Goal: Task Accomplishment & Management: Use online tool/utility

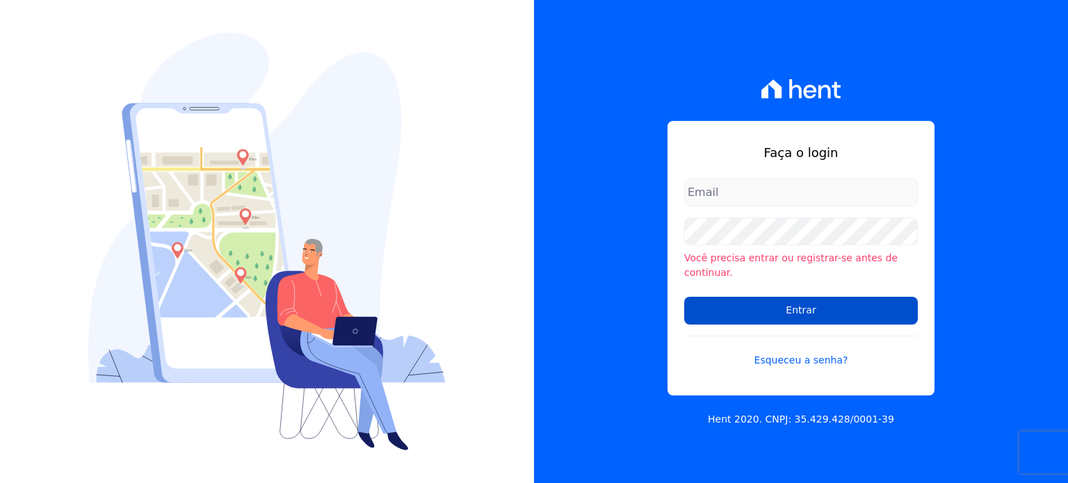
type input "hellen@3pnegociosimobiliarios.com.br"
click at [846, 297] on input "Entrar" at bounding box center [801, 311] width 234 height 28
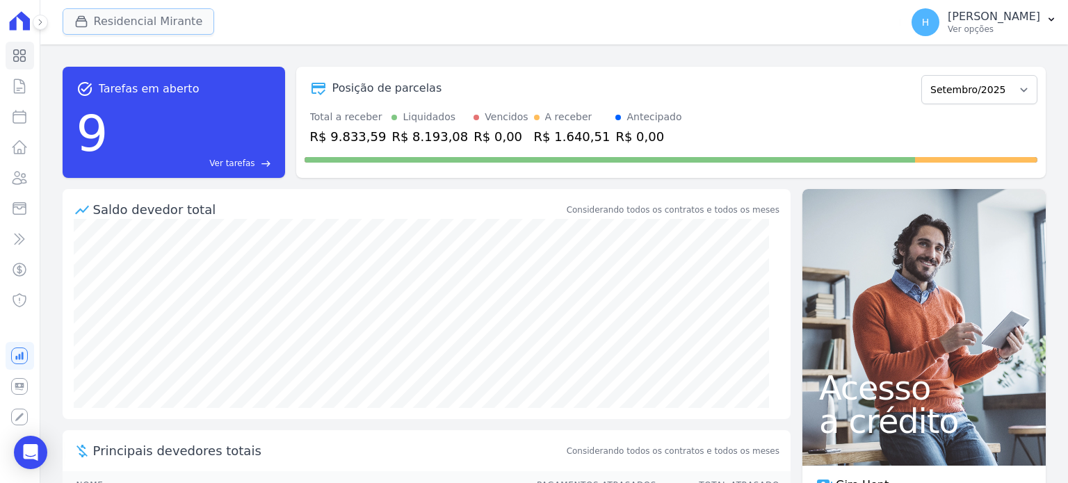
click at [136, 16] on button "Residencial Mirante" at bounding box center [139, 21] width 152 height 26
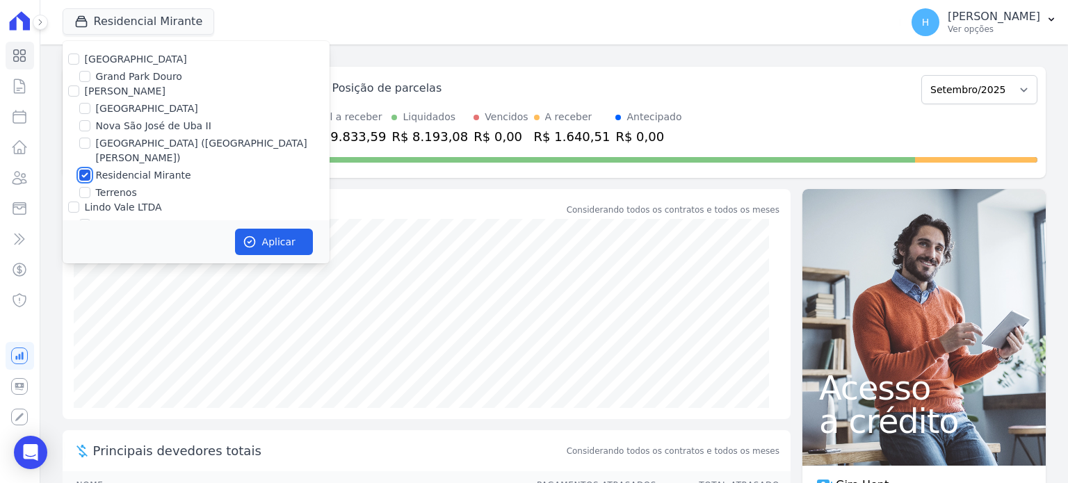
click at [84, 170] on input "Residencial Mirante" at bounding box center [84, 175] width 11 height 11
checkbox input "false"
drag, startPoint x: 150, startPoint y: 102, endPoint x: 155, endPoint y: 111, distance: 9.7
click at [150, 102] on label "[GEOGRAPHIC_DATA]" at bounding box center [147, 109] width 102 height 15
click at [90, 103] on input "[GEOGRAPHIC_DATA]" at bounding box center [84, 108] width 11 height 11
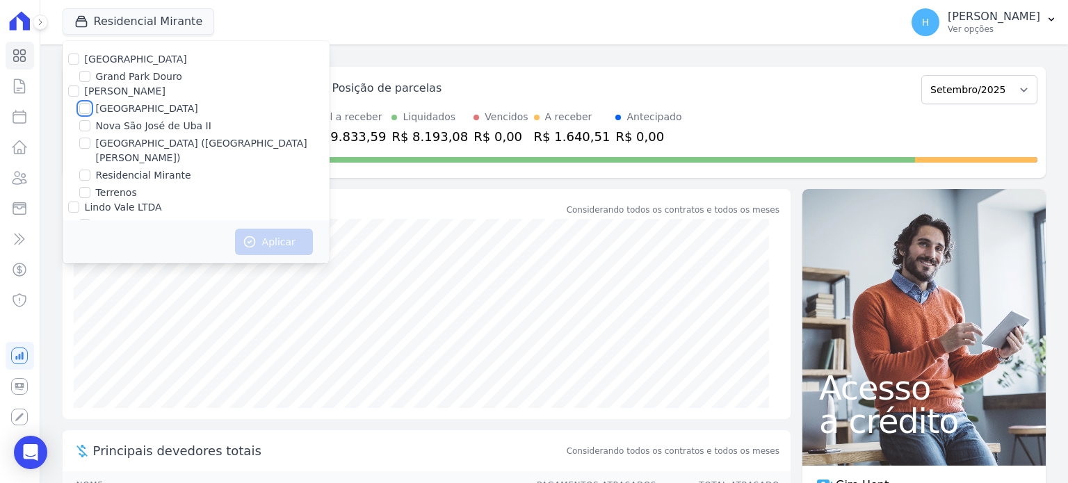
checkbox input "true"
click at [263, 240] on button "Aplicar" at bounding box center [274, 242] width 78 height 26
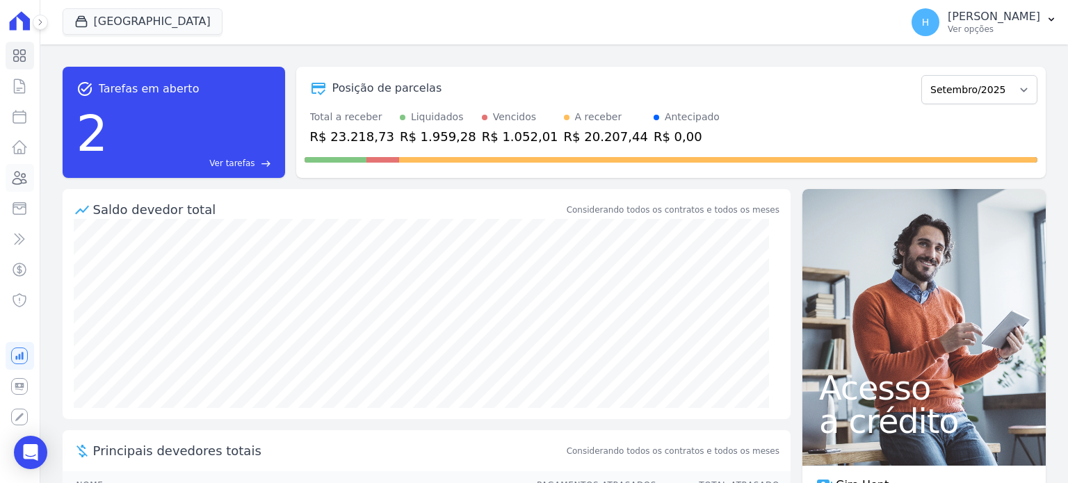
click at [19, 180] on icon at bounding box center [19, 178] width 17 height 17
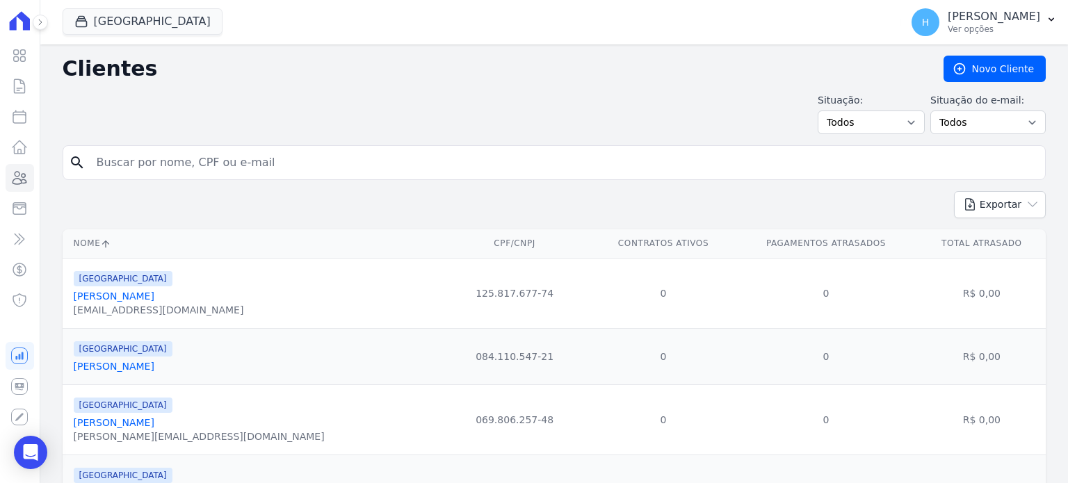
click at [249, 168] on input "search" at bounding box center [563, 163] width 951 height 28
paste input "[PERSON_NAME] [PERSON_NAME]"
type input "[PERSON_NAME] [PERSON_NAME]"
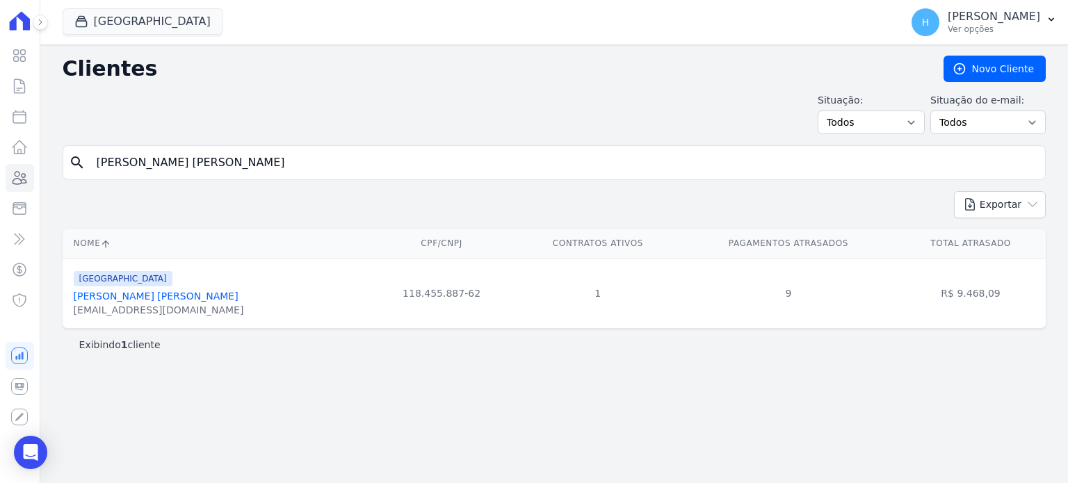
click at [132, 297] on link "[PERSON_NAME] [PERSON_NAME]" at bounding box center [156, 296] width 165 height 11
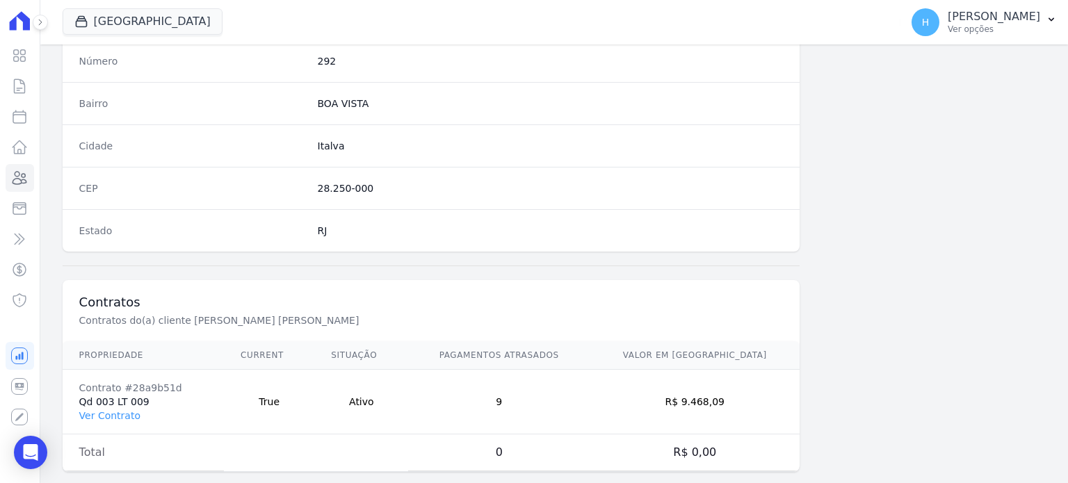
scroll to position [813, 0]
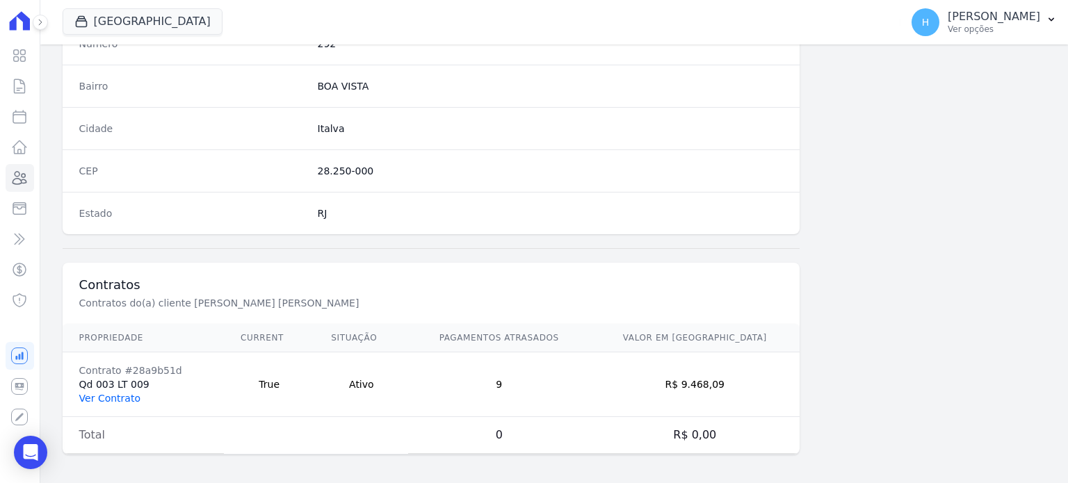
click at [114, 393] on link "Ver Contrato" at bounding box center [109, 398] width 61 height 11
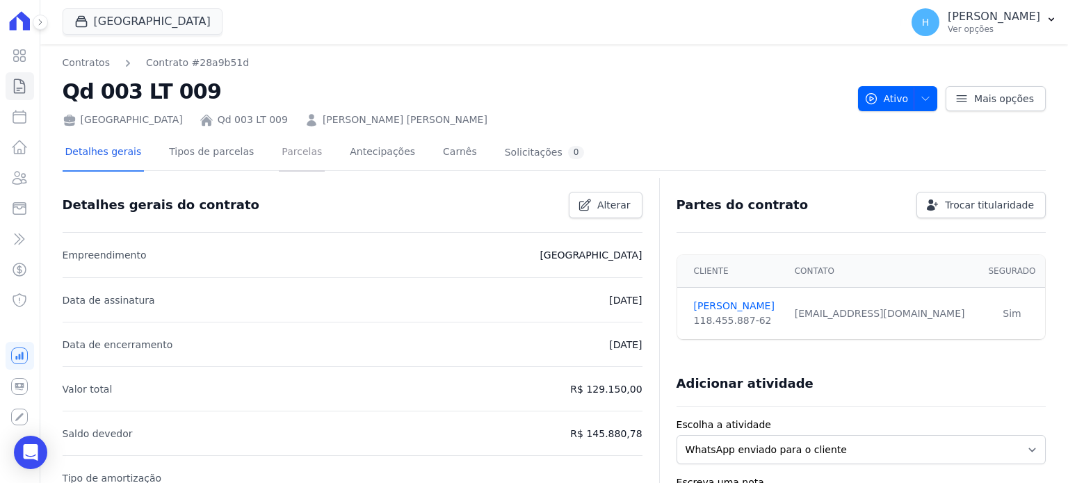
click at [286, 156] on link "Parcelas" at bounding box center [302, 153] width 46 height 37
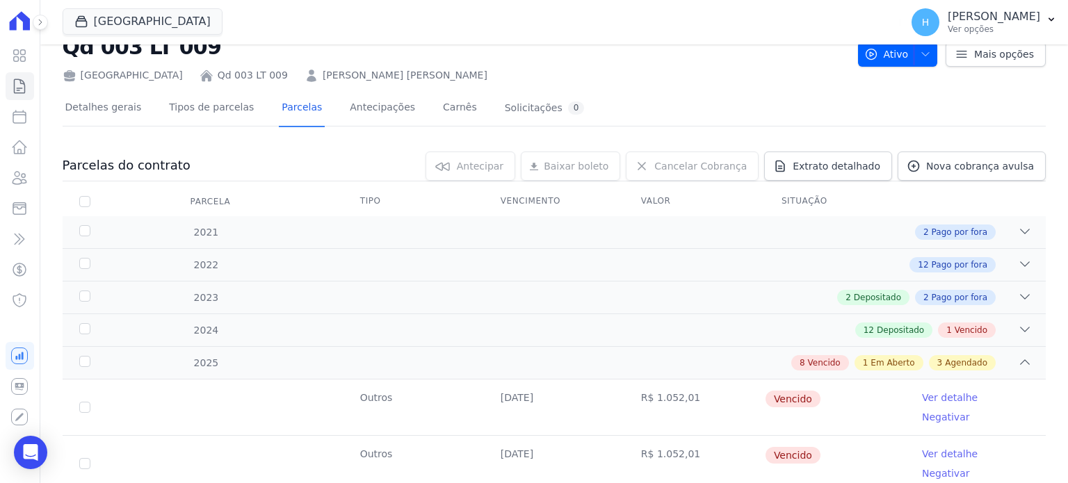
scroll to position [70, 0]
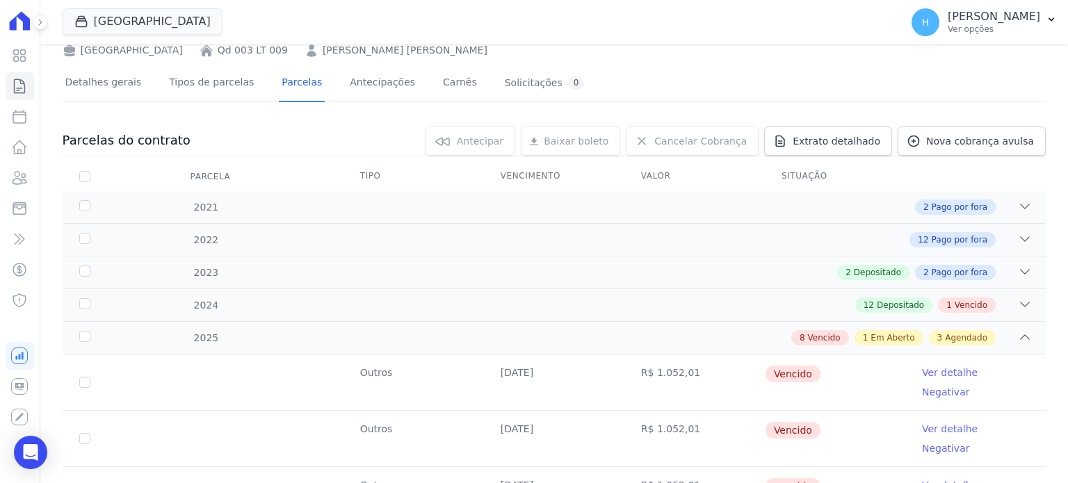
click at [949, 422] on link "Ver detalhe" at bounding box center [950, 429] width 56 height 14
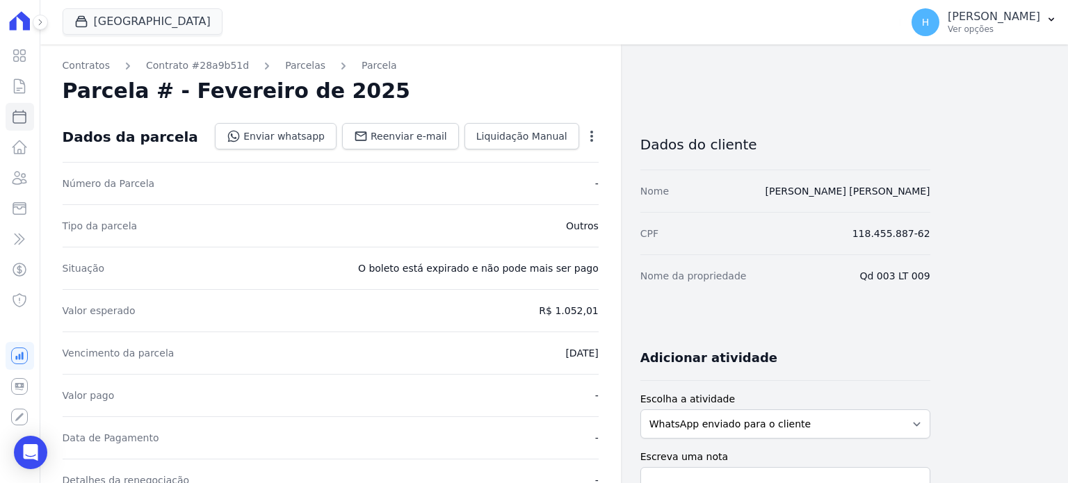
click at [589, 143] on div "Open options" at bounding box center [592, 137] width 14 height 17
click at [589, 142] on icon "button" at bounding box center [592, 136] width 14 height 14
click at [542, 191] on link "Cancelar Cobrança" at bounding box center [532, 180] width 122 height 25
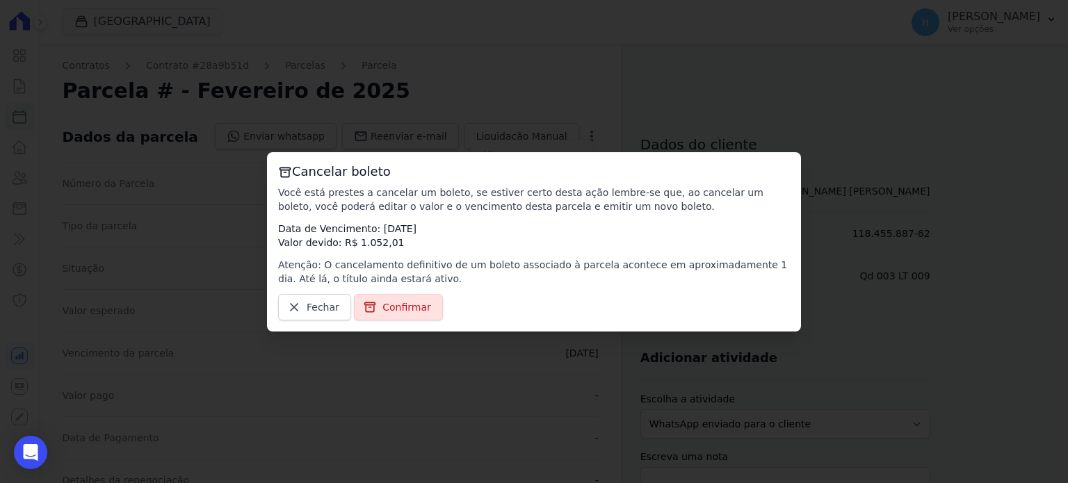
click at [416, 314] on span "Confirmar" at bounding box center [406, 307] width 49 height 14
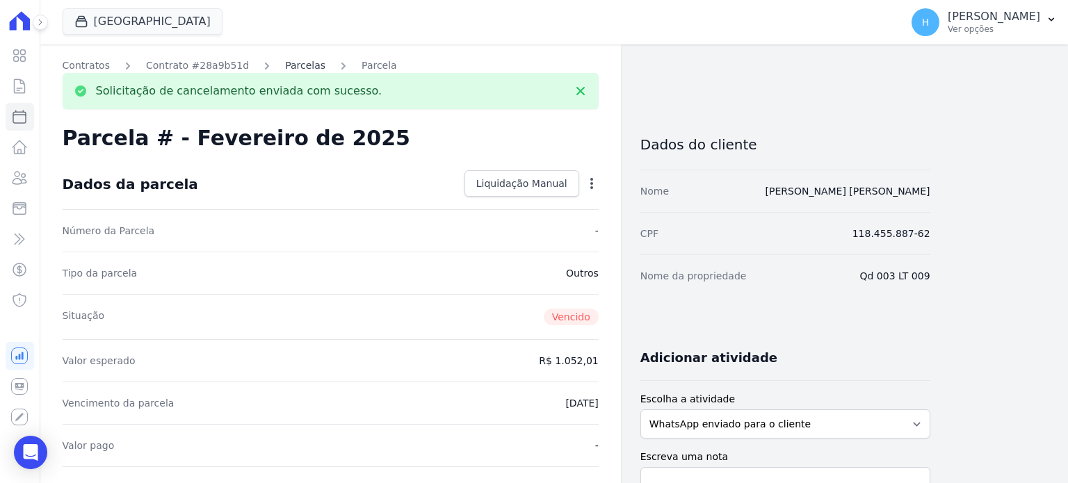
click at [285, 66] on link "Parcelas" at bounding box center [305, 65] width 40 height 15
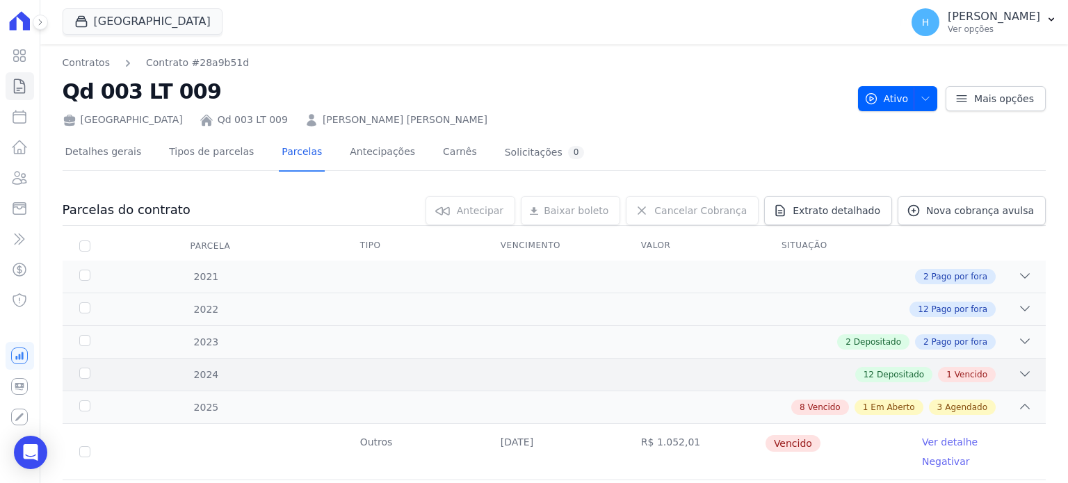
scroll to position [70, 0]
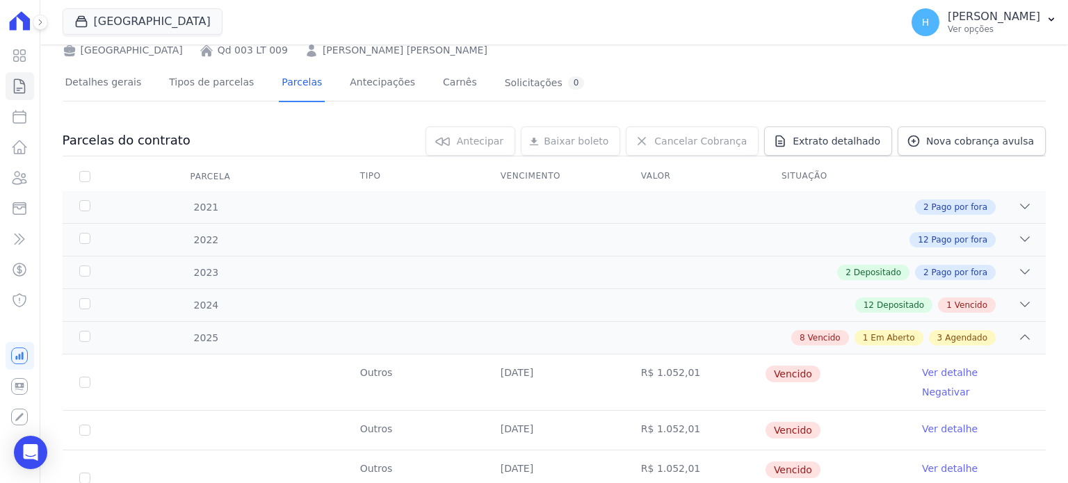
click at [925, 372] on link "Ver detalhe" at bounding box center [950, 373] width 56 height 14
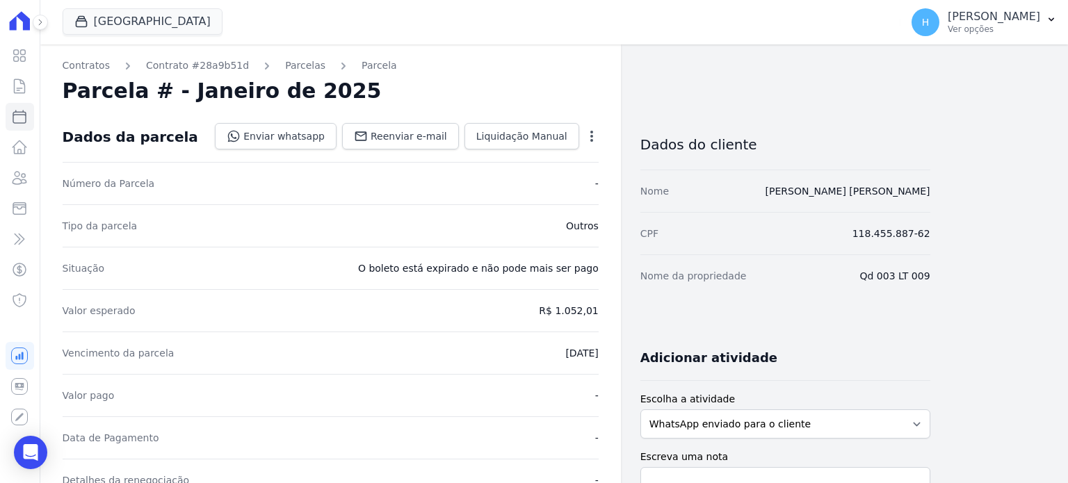
click at [596, 143] on div "Open options" at bounding box center [592, 137] width 14 height 17
click at [587, 136] on icon "button" at bounding box center [592, 136] width 14 height 14
click at [572, 177] on link "Cancelar Cobrança" at bounding box center [532, 180] width 122 height 25
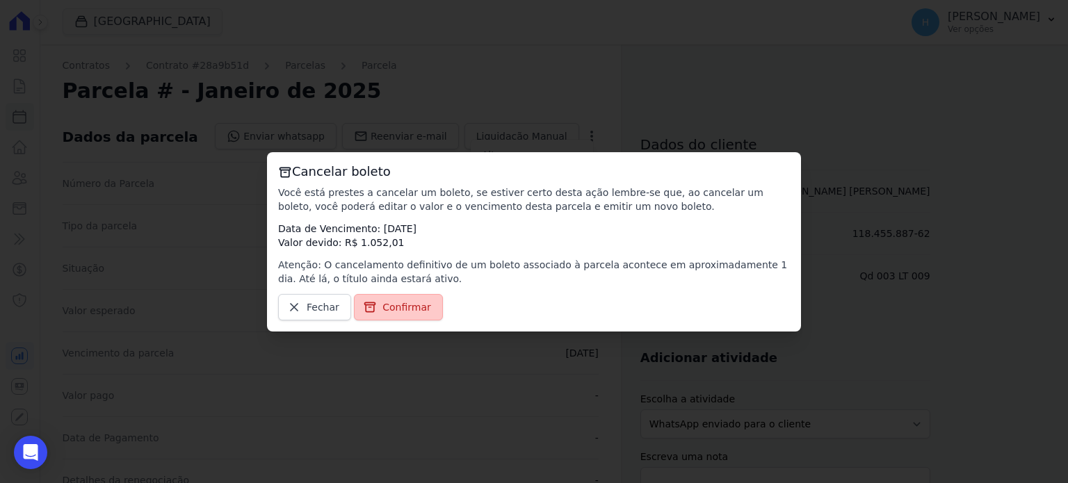
click at [409, 314] on link "Confirmar" at bounding box center [398, 307] width 89 height 26
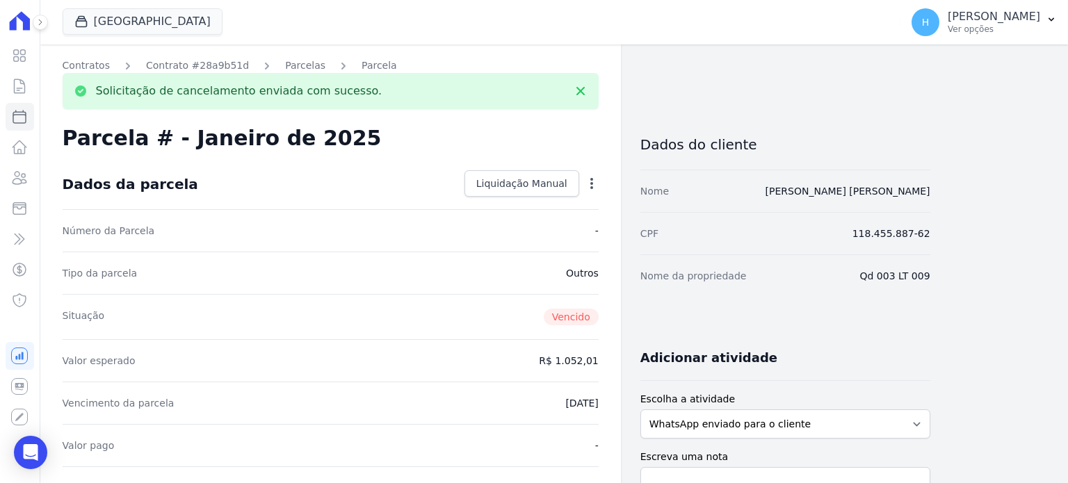
click at [287, 67] on link "Parcelas" at bounding box center [305, 65] width 40 height 15
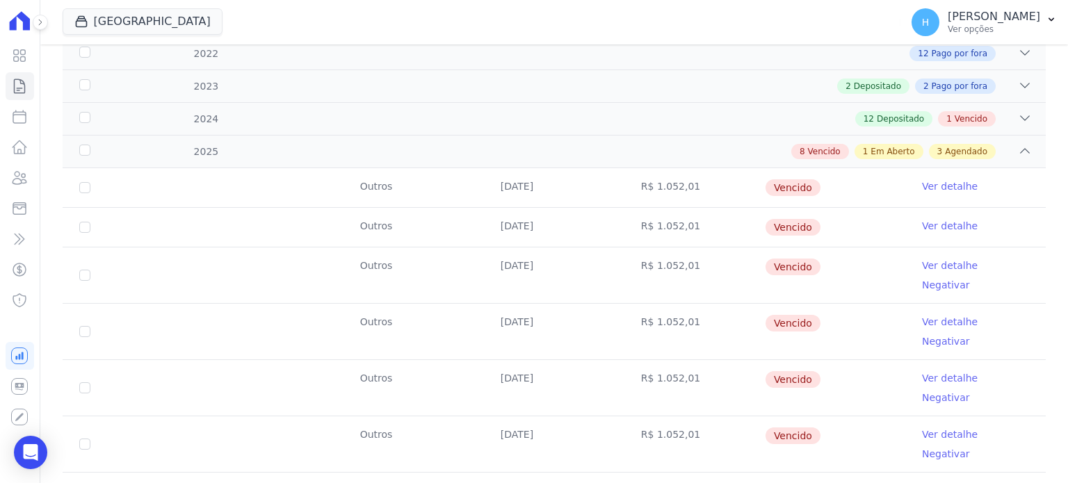
scroll to position [278, 0]
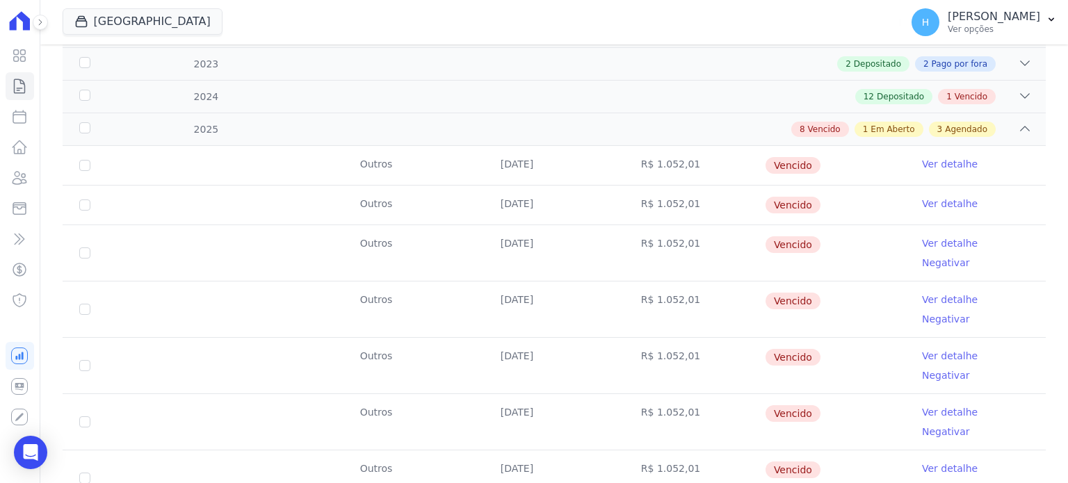
click at [940, 242] on link "Ver detalhe" at bounding box center [950, 243] width 56 height 14
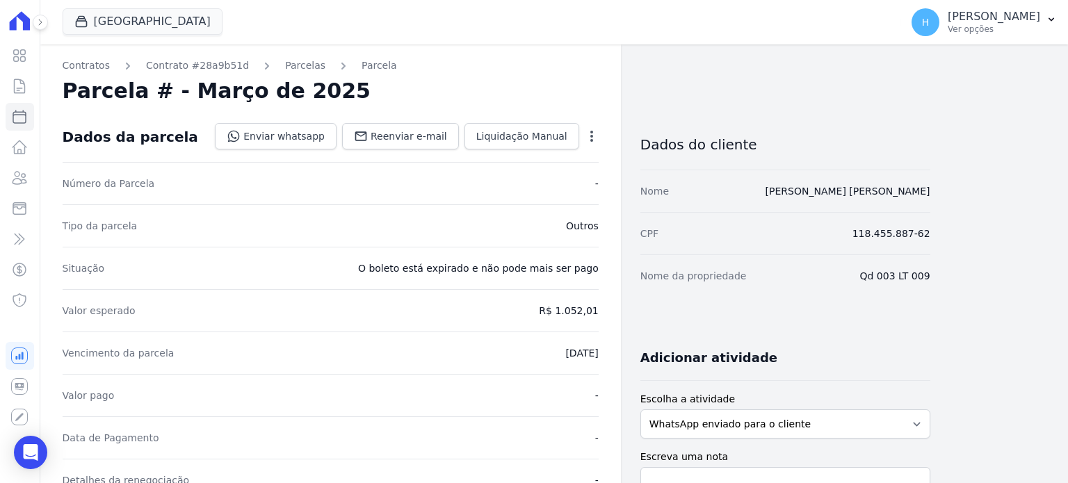
click at [590, 136] on icon "button" at bounding box center [592, 136] width 14 height 14
click at [556, 183] on link "Cancelar Cobrança" at bounding box center [532, 180] width 122 height 25
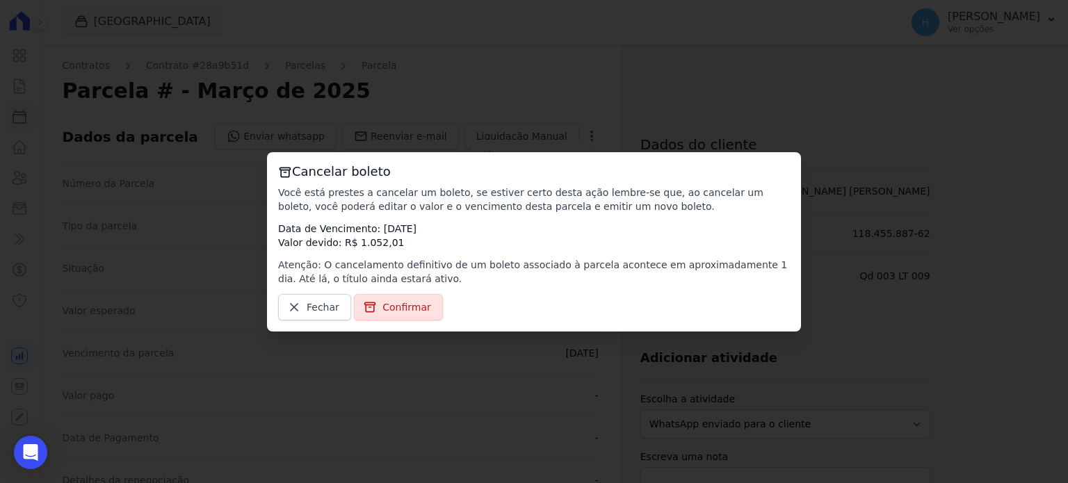
click at [412, 307] on span "Confirmar" at bounding box center [406, 307] width 49 height 14
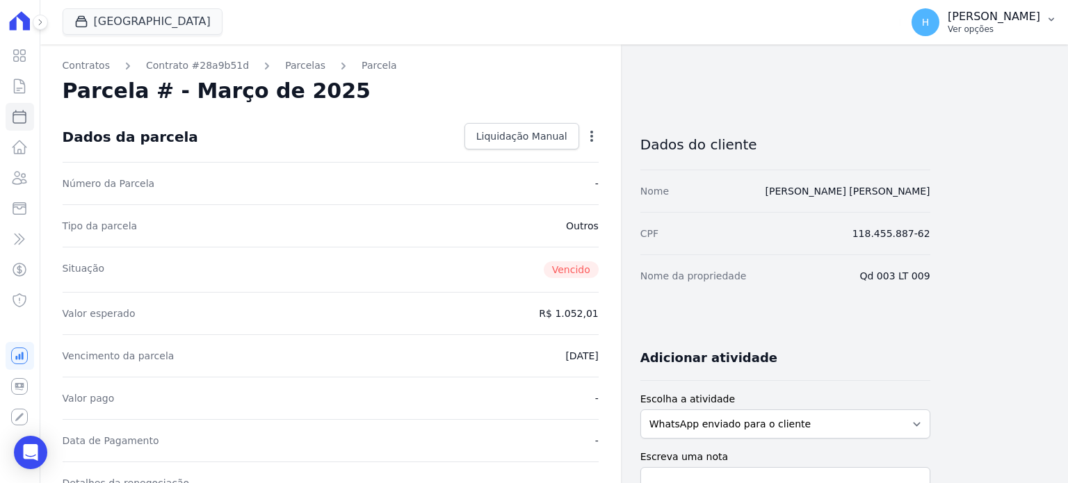
click at [991, 27] on p "Ver opções" at bounding box center [994, 29] width 92 height 11
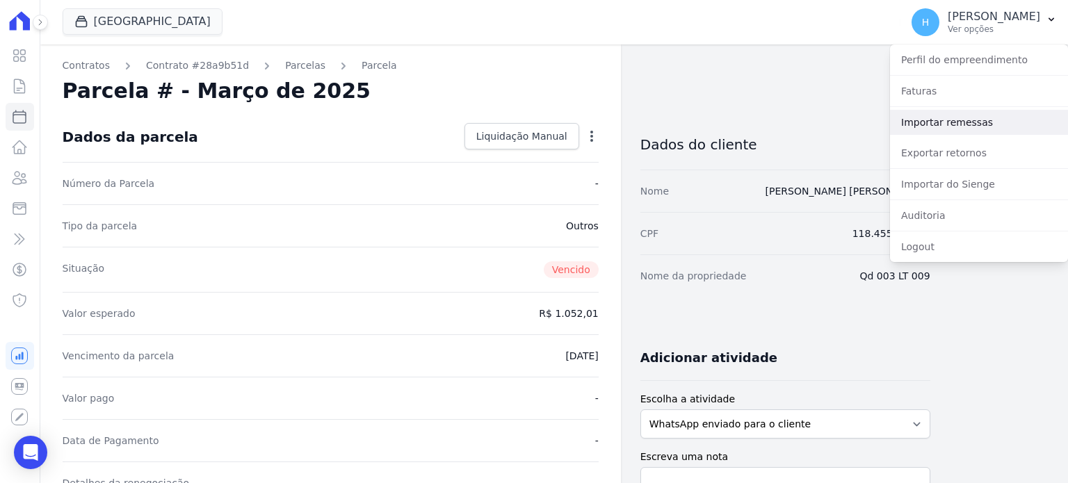
click at [940, 122] on link "Importar remessas" at bounding box center [979, 122] width 178 height 25
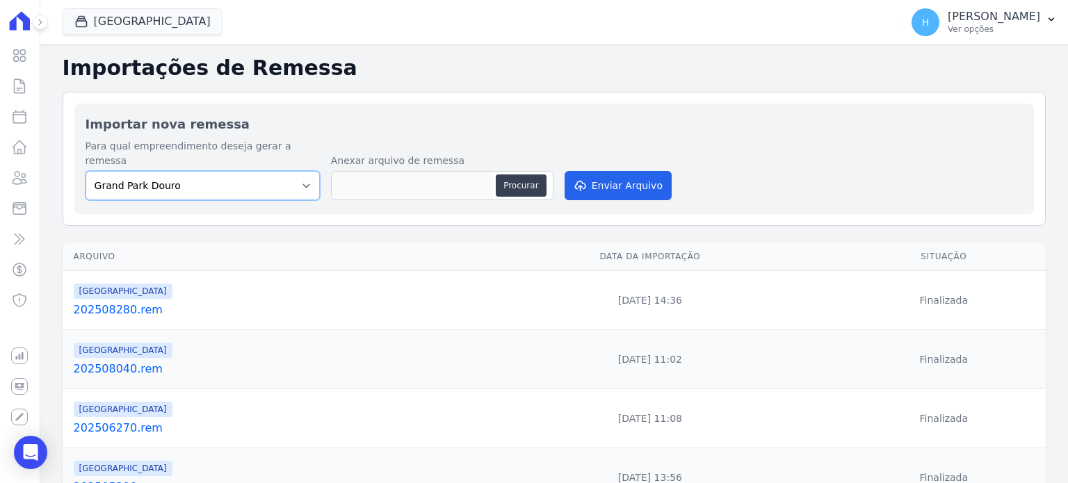
click at [236, 176] on select "[GEOGRAPHIC_DATA] Douro [GEOGRAPHIC_DATA] [GEOGRAPHIC_DATA][PERSON_NAME] ([GEOG…" at bounding box center [203, 185] width 234 height 29
select select "ab4528a7-e4d3-4d9e-9d04-8166e974a7a8"
click at [86, 171] on select "[GEOGRAPHIC_DATA] Douro [GEOGRAPHIC_DATA] [GEOGRAPHIC_DATA][PERSON_NAME] ([GEOG…" at bounding box center [203, 185] width 234 height 29
click at [521, 175] on button "Procurar" at bounding box center [521, 186] width 50 height 22
type input "202509020.rem"
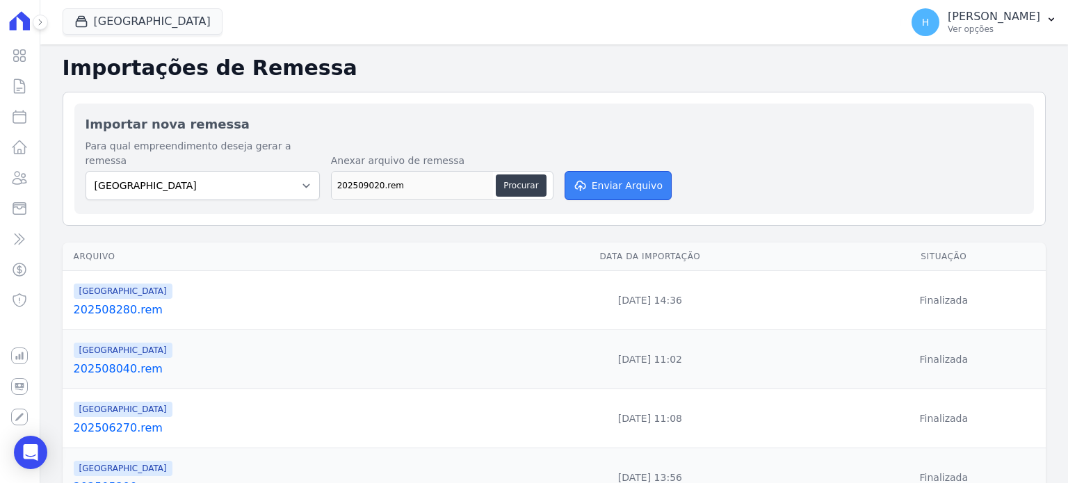
click at [590, 172] on button "Enviar Arquivo" at bounding box center [618, 185] width 107 height 29
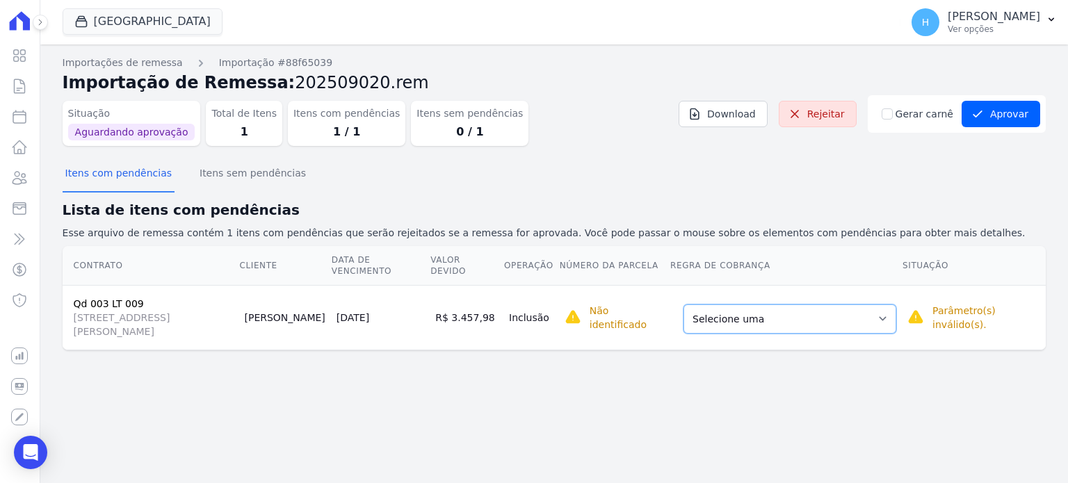
click at [891, 322] on select "Selecione uma Nova Parcela Avulsa Parcela Avulsa Existente Sinal (1 X R$ 768,75…" at bounding box center [790, 319] width 213 height 29
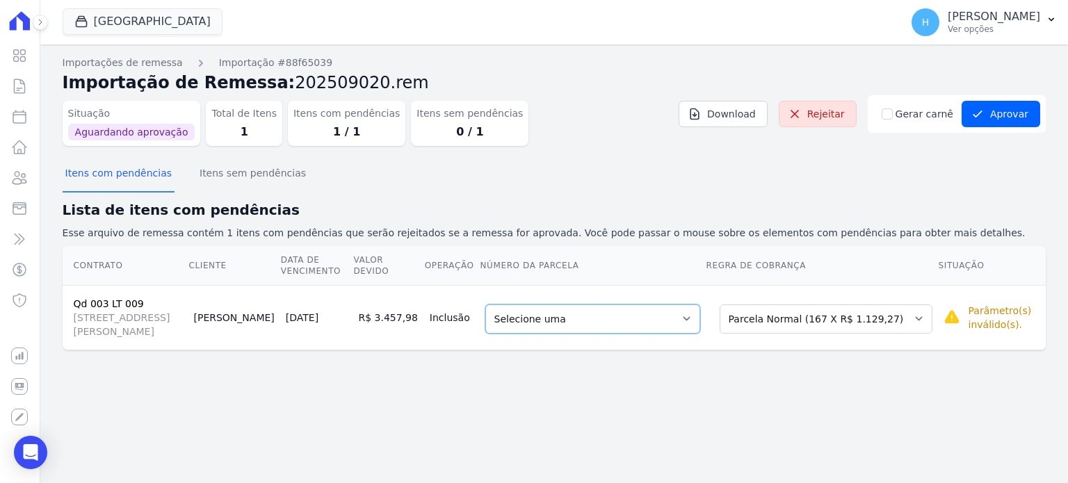
click at [620, 321] on select "Selecione uma 1 - [DATE] - R$ 1.129,27 - Agendado 2 - [DATE] - R$ 1.129,27 - Ag…" at bounding box center [592, 319] width 215 height 29
click at [884, 318] on select "Selecione uma Nova Parcela Avulsa Parcela Avulsa Existente Sinal (1 X R$ 768,75…" at bounding box center [826, 319] width 213 height 29
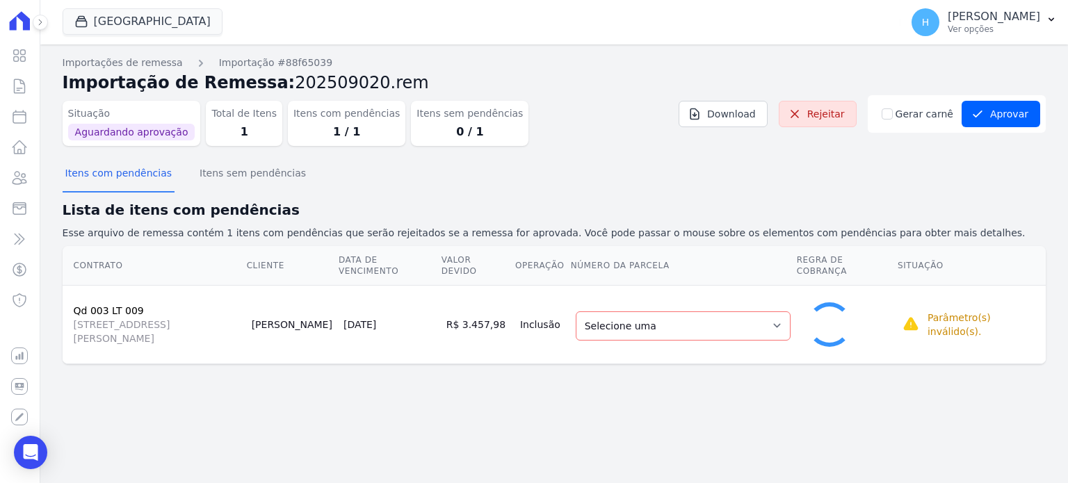
select select "1889953"
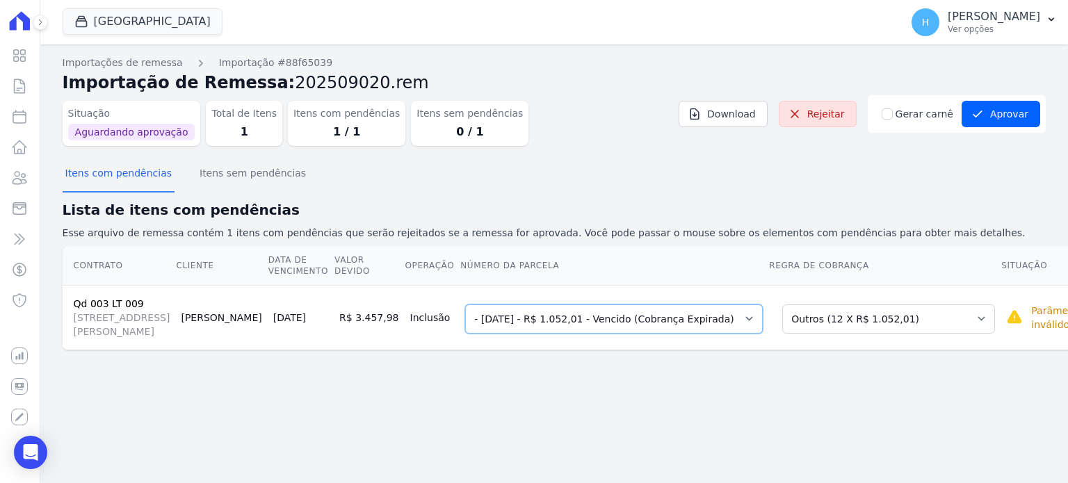
click at [598, 325] on select "Selecione uma - 30/12/2024 - R$ 1.052,01 - Vencido (Cobrança Expirada) - 30/01/…" at bounding box center [614, 319] width 298 height 29
click at [1027, 17] on p "[PERSON_NAME]" at bounding box center [994, 17] width 92 height 14
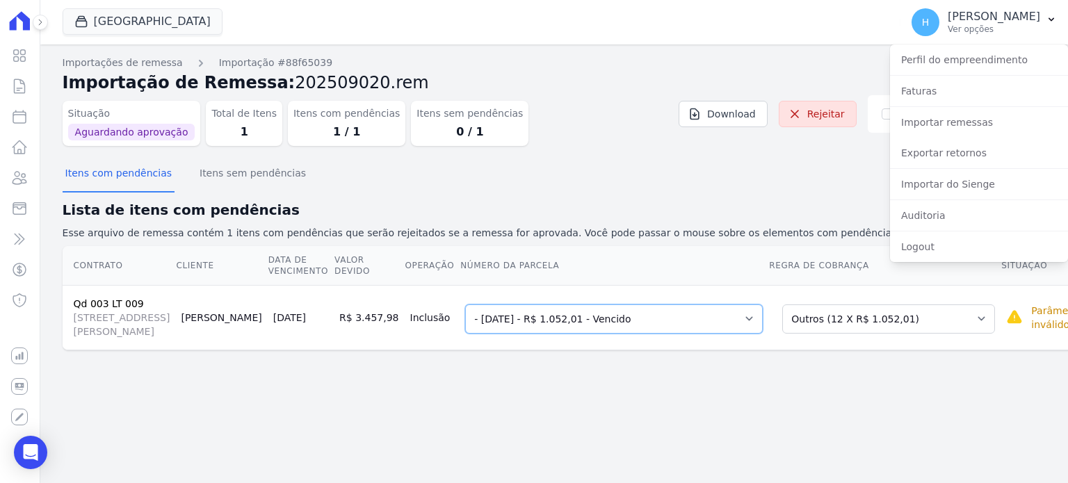
click at [565, 326] on select "Selecione uma - 30/12/2024 - R$ 1.052,01 - Vencido (Cobrança Expirada) - 30/01/…" at bounding box center [614, 319] width 298 height 29
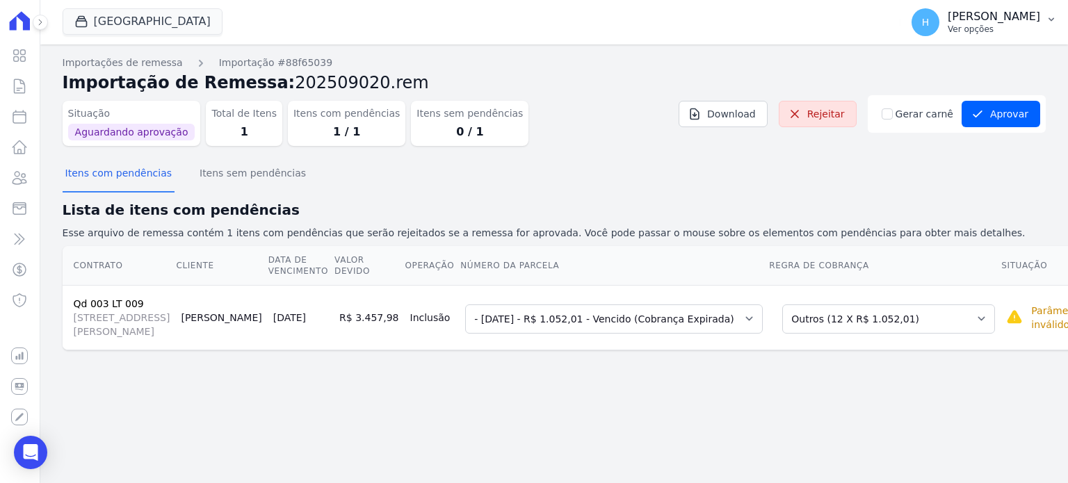
click at [1015, 35] on div "H Hellen Vilaça Ver opções" at bounding box center [976, 22] width 129 height 28
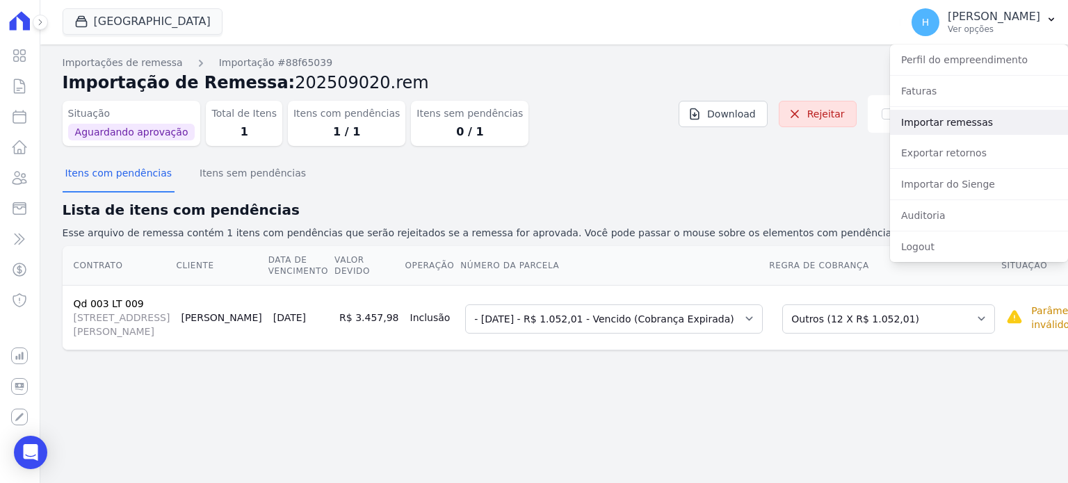
click at [969, 127] on link "Importar remessas" at bounding box center [979, 122] width 178 height 25
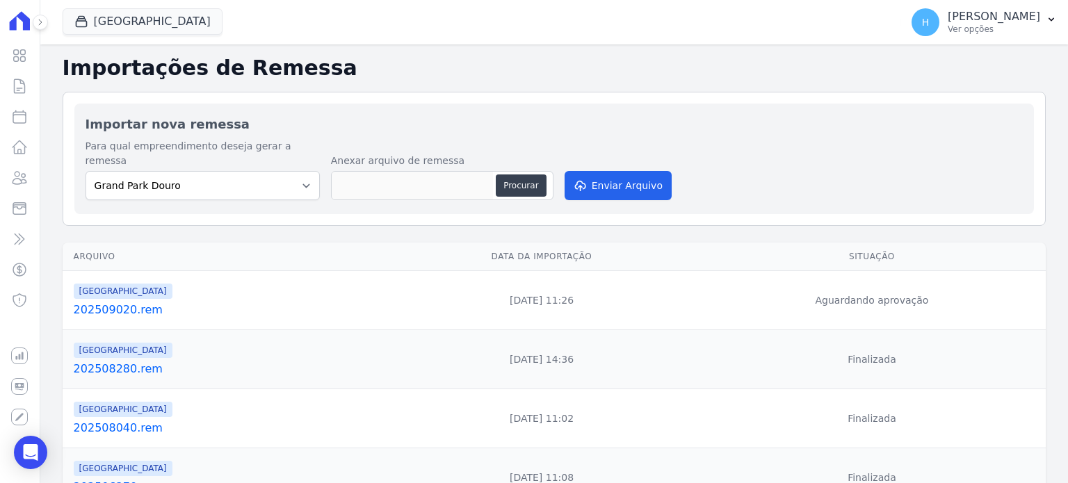
click at [123, 302] on link "202509020.rem" at bounding box center [227, 310] width 307 height 17
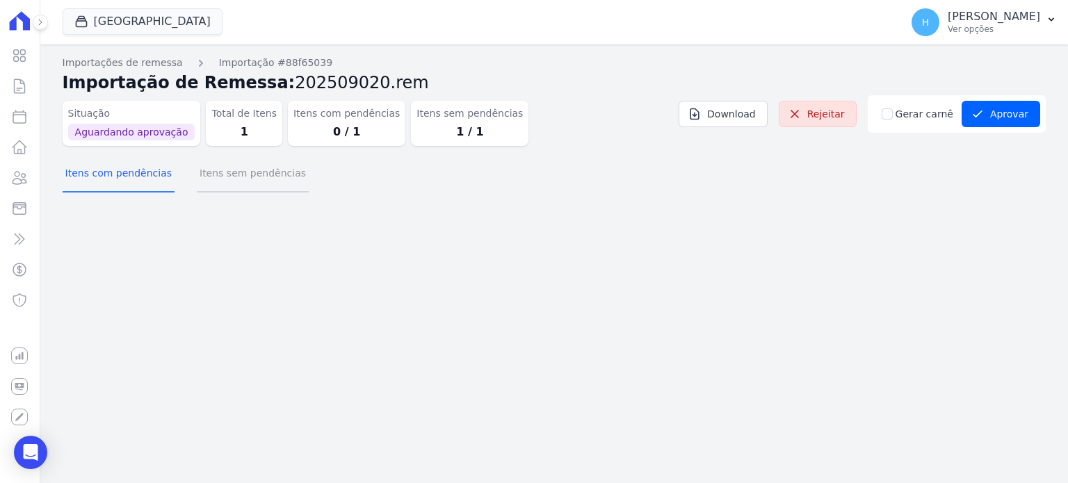
click at [227, 177] on button "Itens sem pendências" at bounding box center [253, 174] width 112 height 36
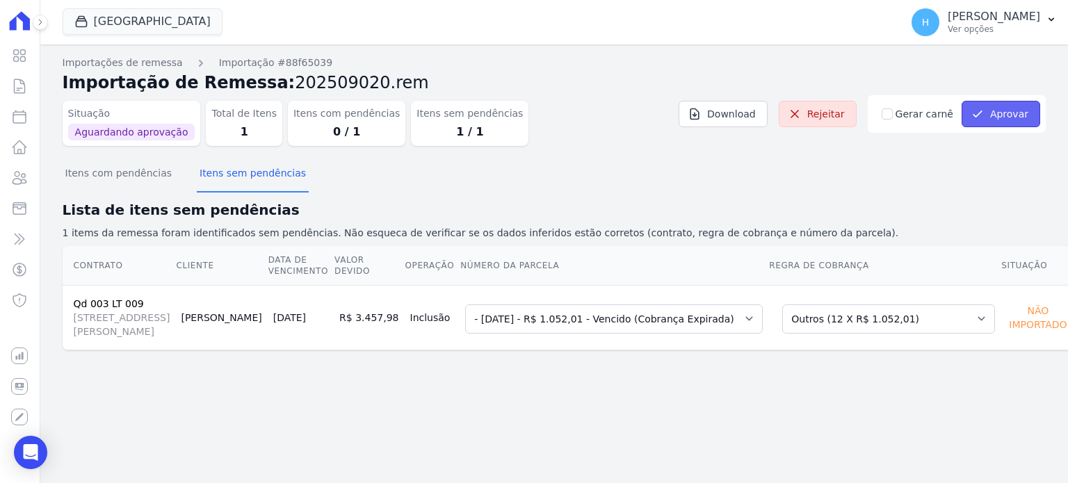
click at [1008, 118] on button "Aprovar" at bounding box center [1001, 114] width 79 height 26
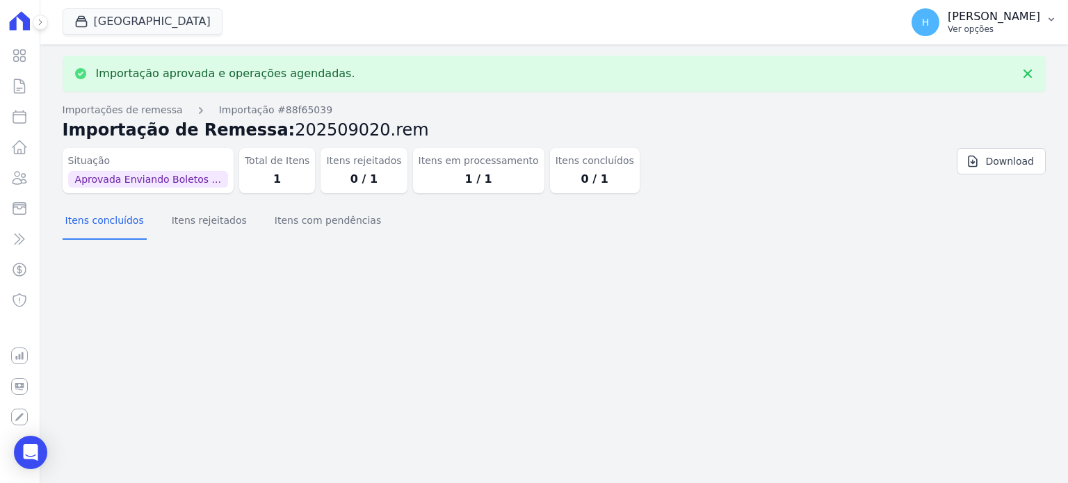
click at [1015, 29] on p "Ver opções" at bounding box center [994, 29] width 92 height 11
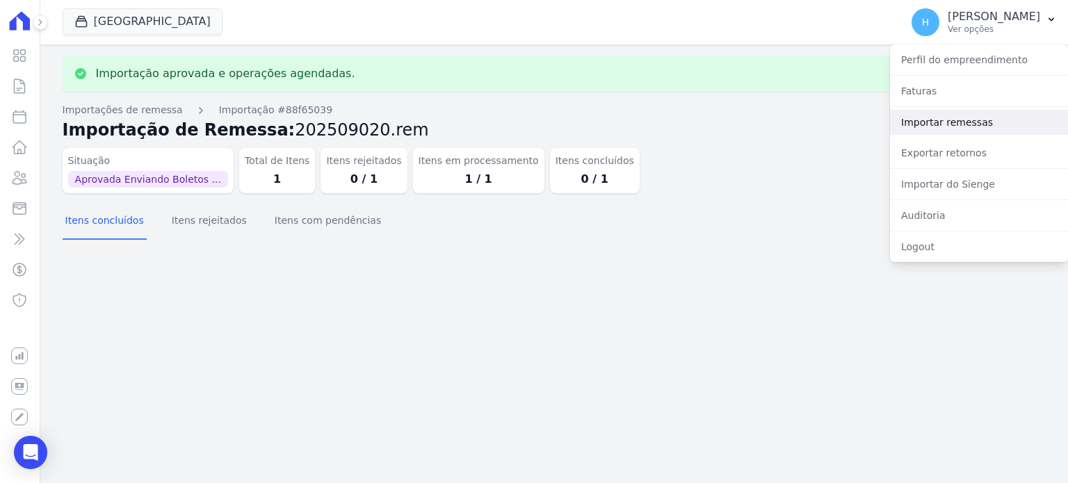
click at [973, 127] on link "Importar remessas" at bounding box center [979, 122] width 178 height 25
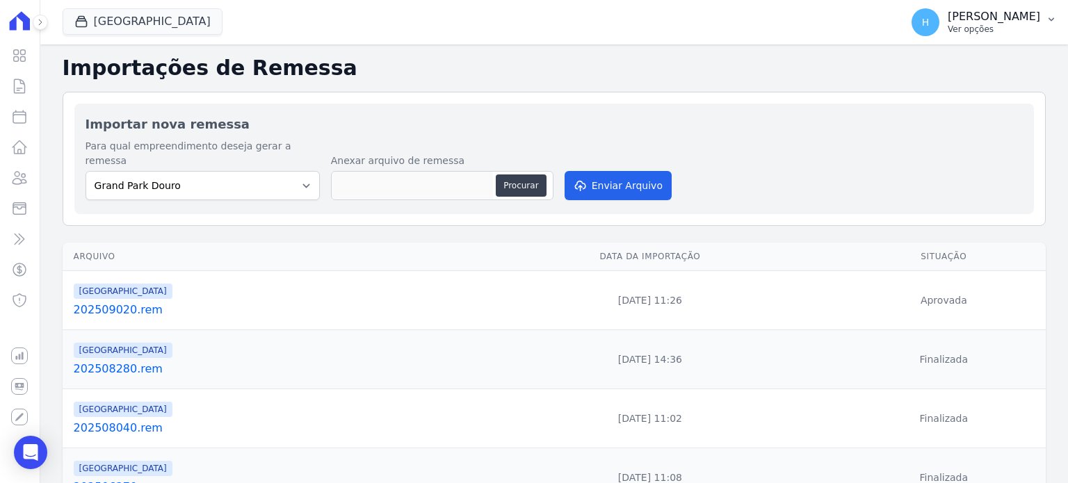
click at [1010, 27] on p "Ver opções" at bounding box center [994, 29] width 92 height 11
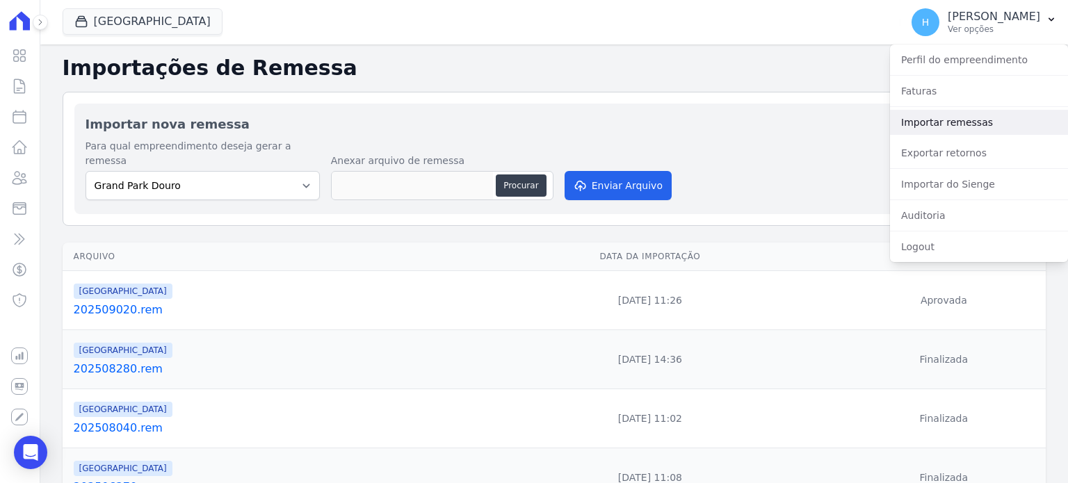
click at [965, 120] on link "Importar remessas" at bounding box center [979, 122] width 178 height 25
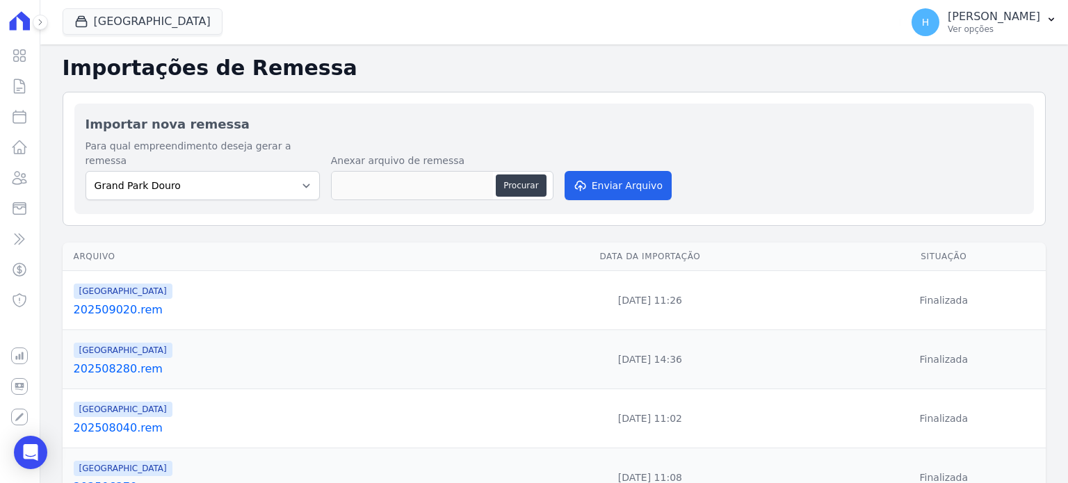
click at [90, 302] on link "202509020.rem" at bounding box center [264, 310] width 380 height 17
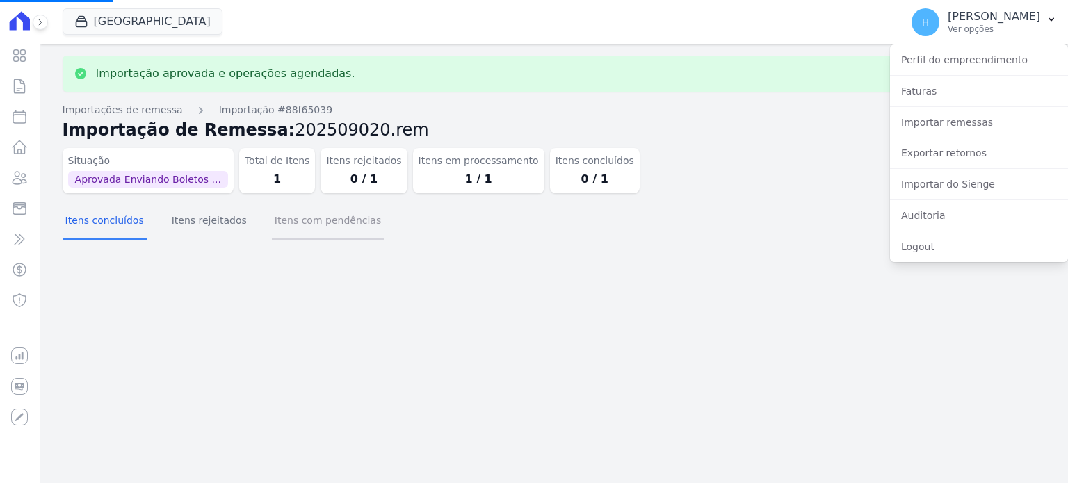
click at [333, 225] on button "Itens com pendências" at bounding box center [328, 222] width 112 height 36
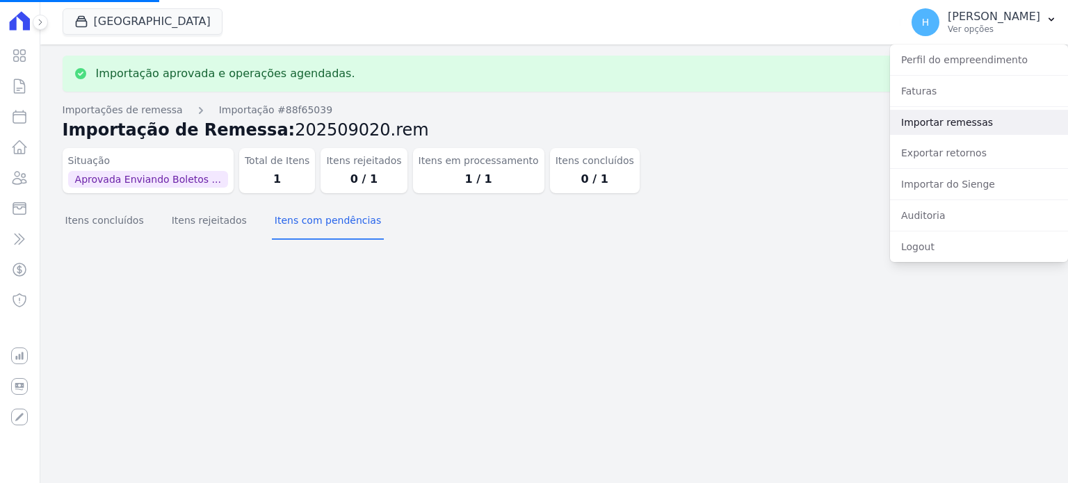
click at [989, 122] on link "Importar remessas" at bounding box center [979, 122] width 178 height 25
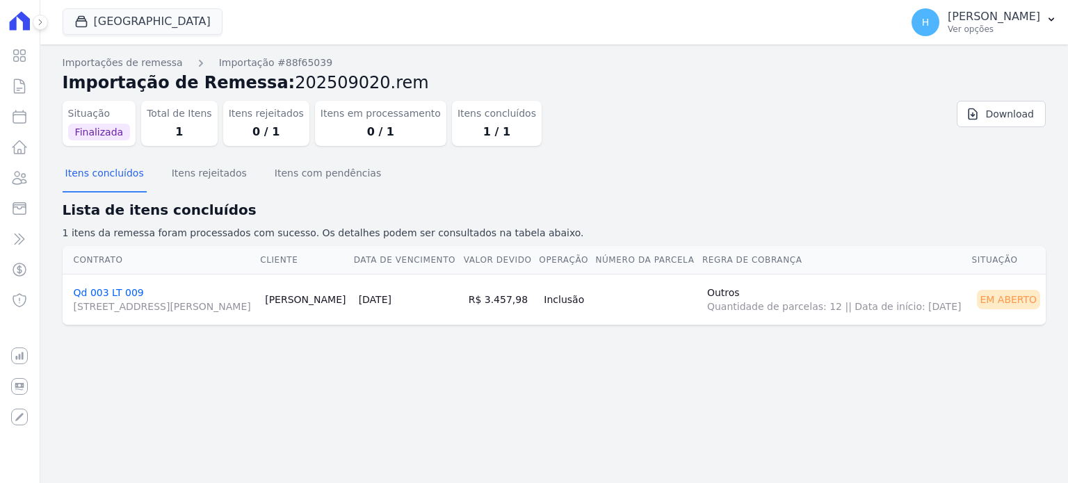
click at [122, 291] on link "Qd 003 LT 009 Avenida Presidente Arthur Bernardes, 75, Cs 2, Centro" at bounding box center [164, 300] width 181 height 26
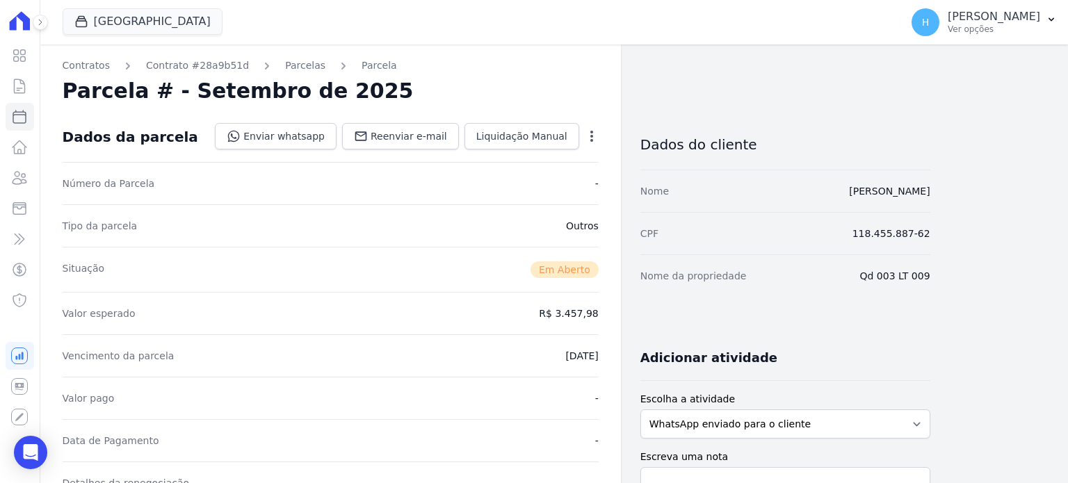
scroll to position [278, 0]
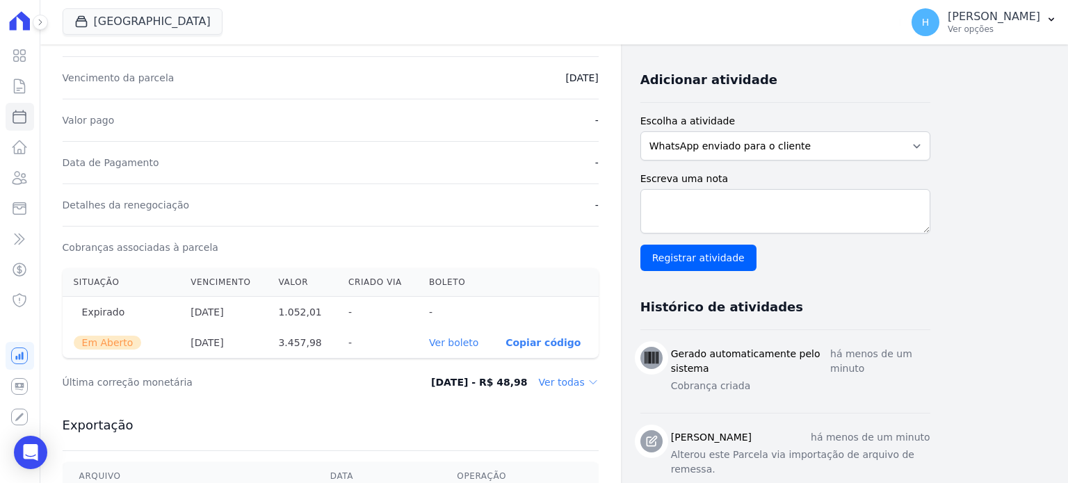
click at [473, 344] on link "Ver boleto" at bounding box center [453, 342] width 49 height 11
